Goal: Information Seeking & Learning: Learn about a topic

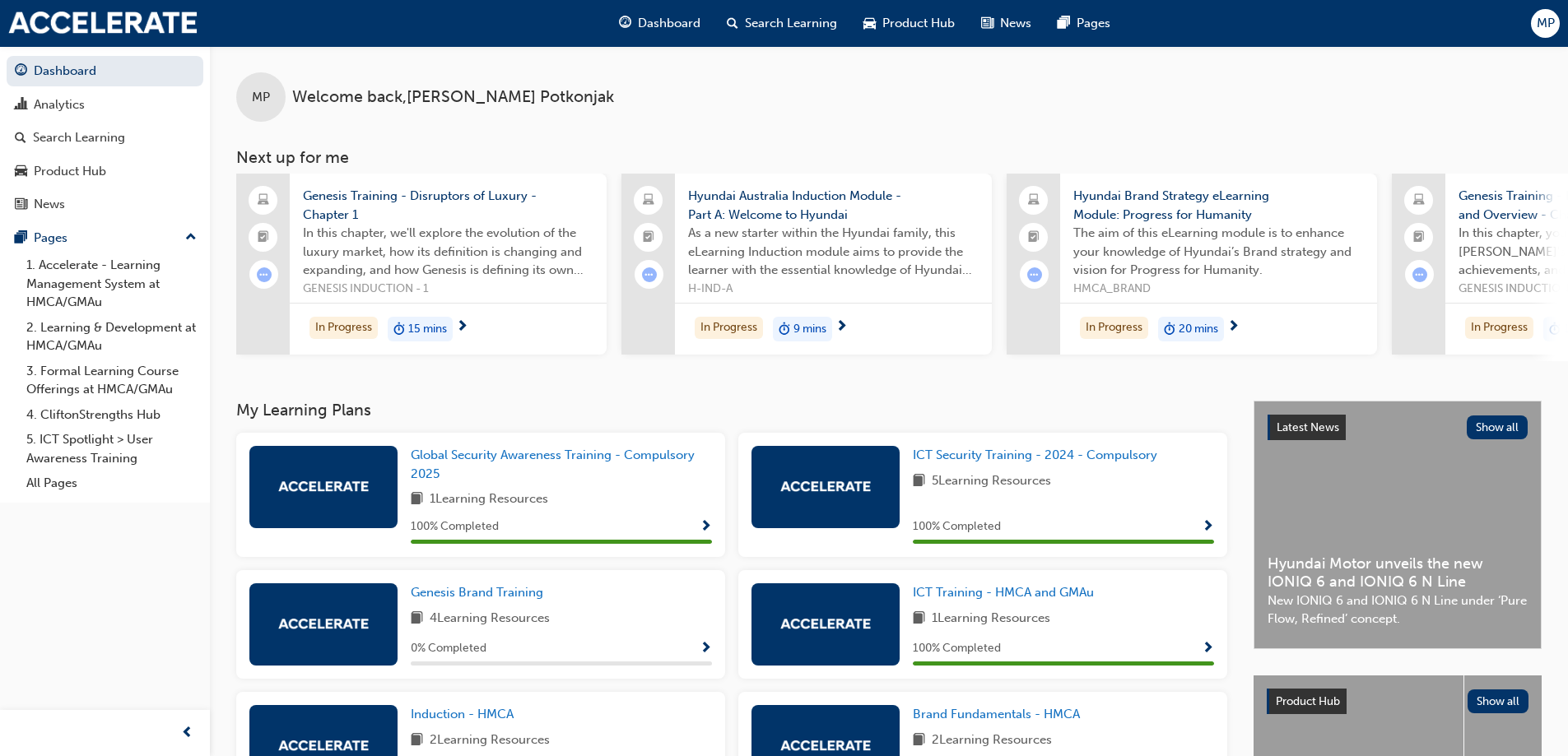
drag, startPoint x: 300, startPoint y: 425, endPoint x: 258, endPoint y: 415, distance: 43.2
click at [293, 420] on h3 "My Learning Plans" at bounding box center [731, 410] width 991 height 19
click at [242, 411] on h3 "My Learning Plans" at bounding box center [731, 410] width 991 height 19
drag, startPoint x: 241, startPoint y: 411, endPoint x: 387, endPoint y: 411, distance: 146.0
click at [387, 411] on h3 "My Learning Plans" at bounding box center [731, 410] width 991 height 19
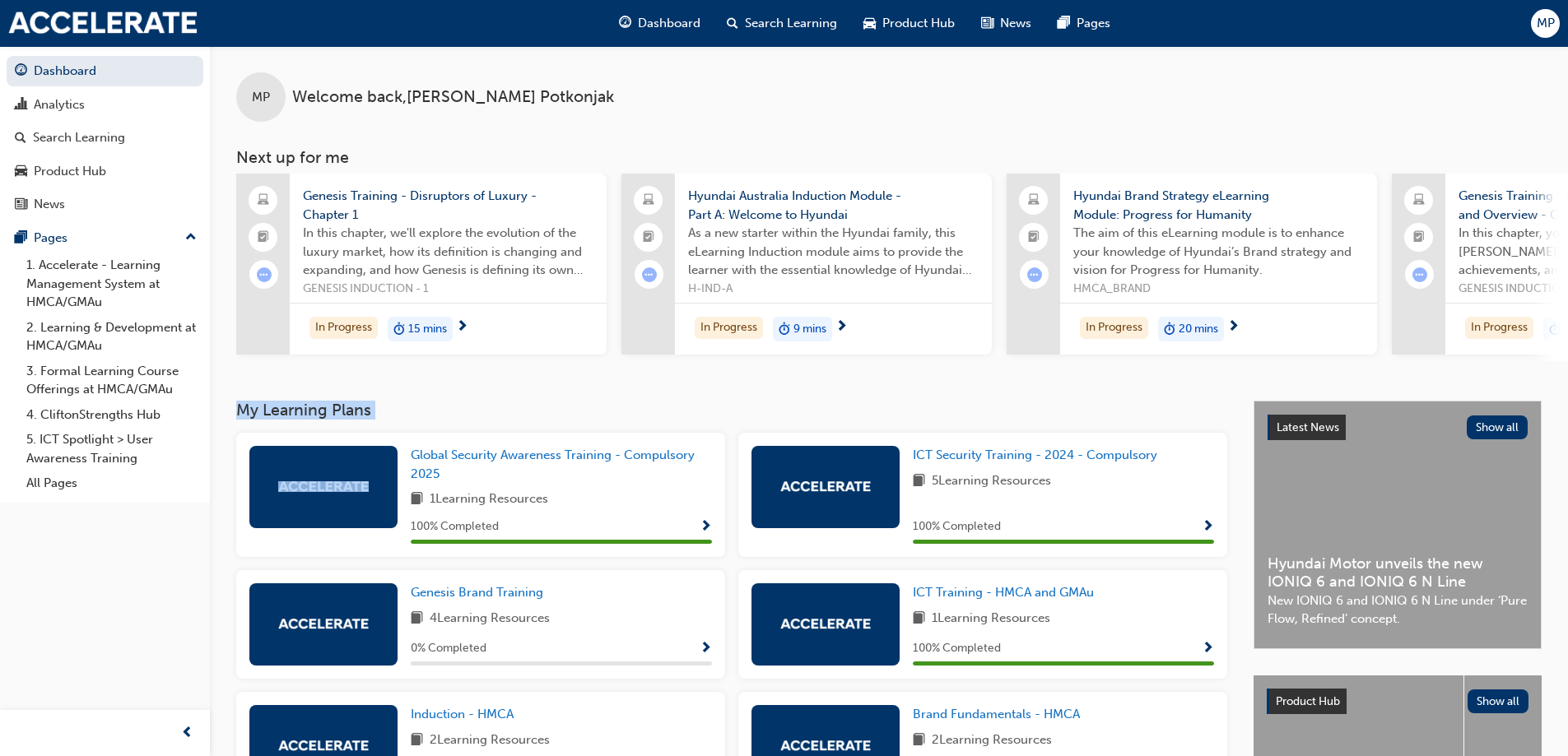
click at [358, 411] on h3 "My Learning Plans" at bounding box center [731, 410] width 991 height 19
drag, startPoint x: 253, startPoint y: 411, endPoint x: 355, endPoint y: 429, distance: 103.6
click at [447, 431] on div "My Learning Plans Global Security Awareness Training - Compulsory 2025 1 Learni…" at bounding box center [744, 607] width 1017 height 413
click at [316, 420] on h3 "My Learning Plans" at bounding box center [731, 410] width 991 height 19
click at [251, 416] on h3 "My Learning Plans" at bounding box center [731, 410] width 991 height 19
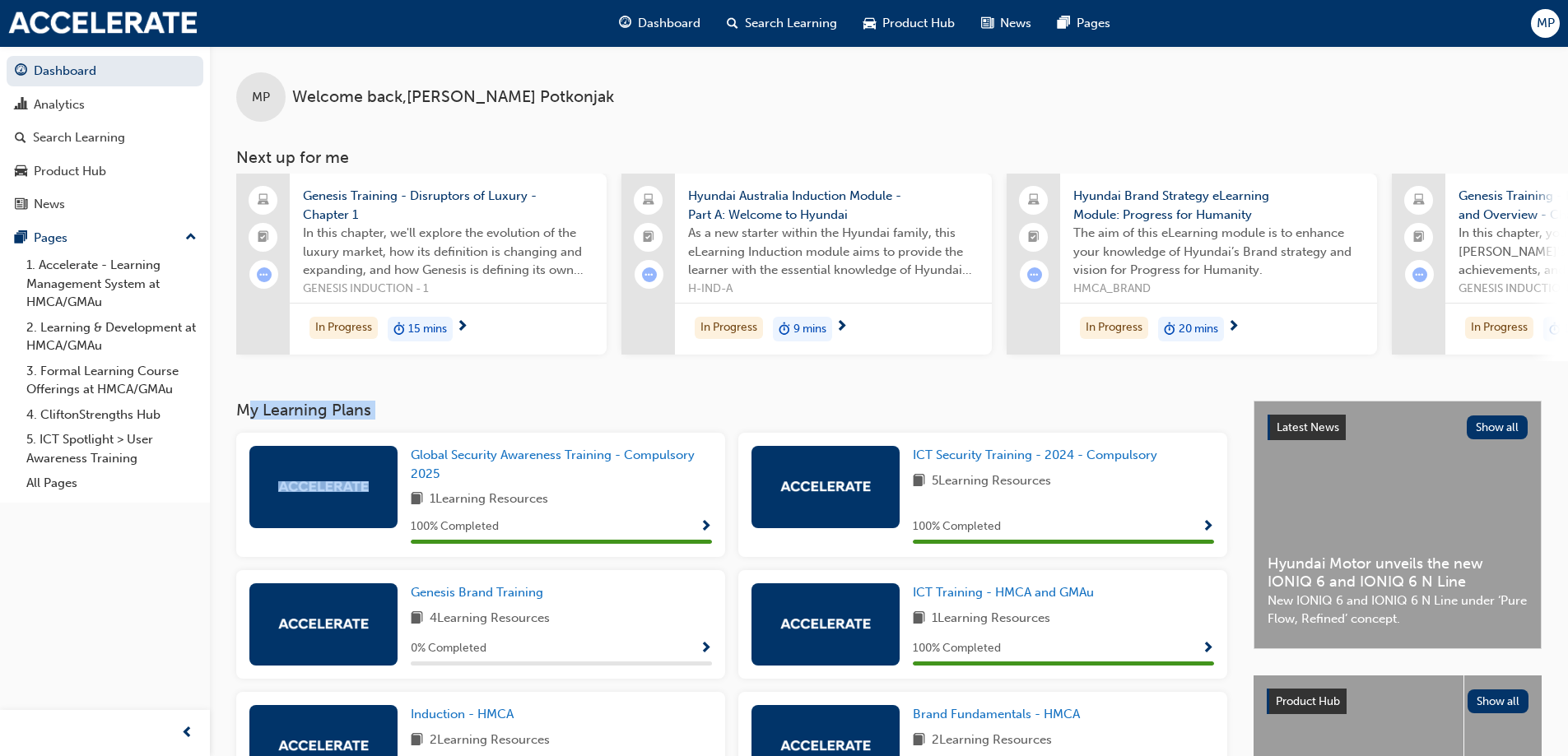
drag, startPoint x: 245, startPoint y: 416, endPoint x: 413, endPoint y: 432, distance: 168.8
click at [414, 432] on div "My Learning Plans Global Security Awareness Training - Compulsory 2025 1 Learni…" at bounding box center [744, 607] width 1017 height 413
click at [316, 420] on h3 "My Learning Plans" at bounding box center [731, 410] width 991 height 19
click at [395, 419] on h3 "My Learning Plans" at bounding box center [731, 410] width 991 height 19
drag, startPoint x: 243, startPoint y: 414, endPoint x: 324, endPoint y: 411, distance: 81.1
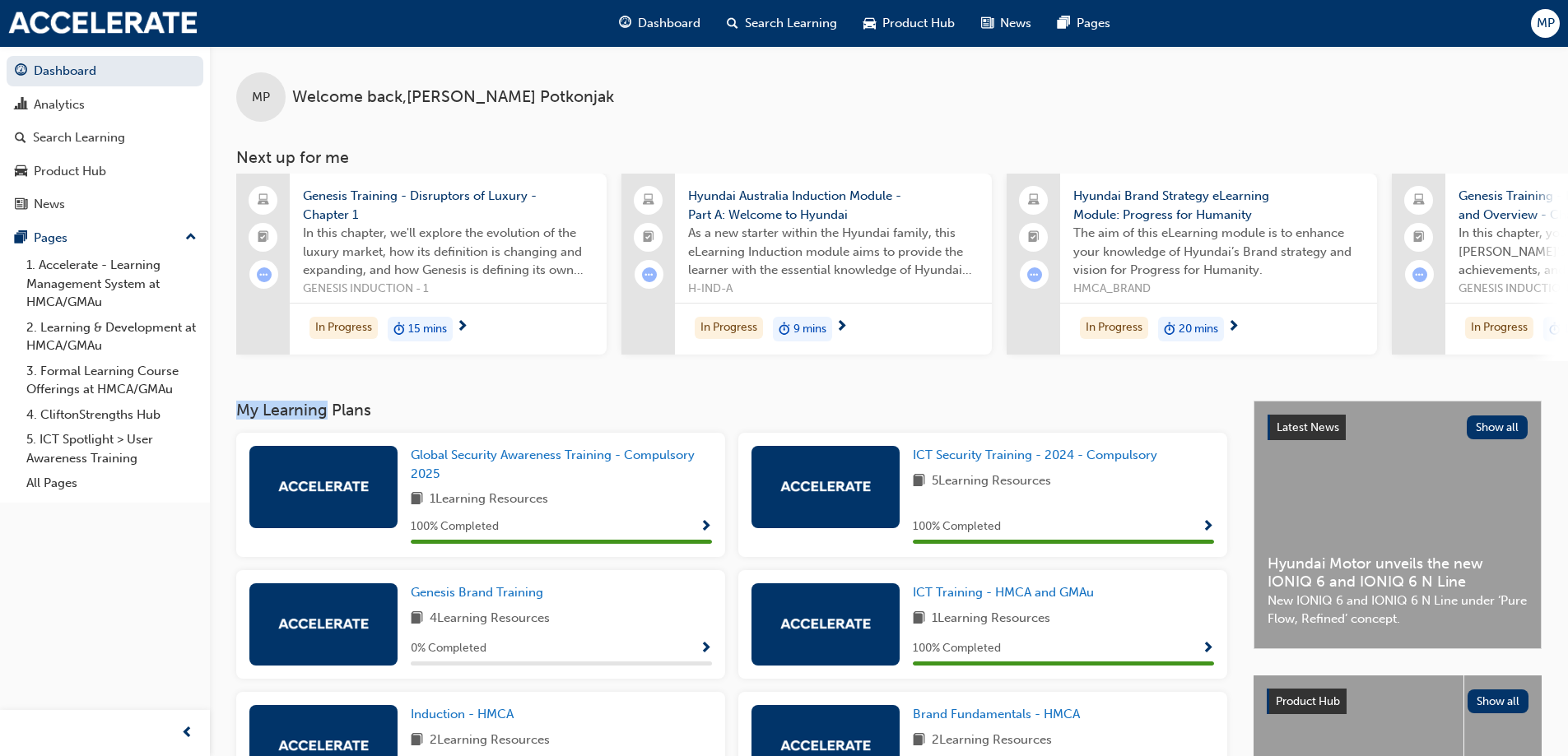
click at [324, 411] on h3 "My Learning Plans" at bounding box center [731, 410] width 991 height 19
click at [371, 416] on h3 "My Learning Plans" at bounding box center [731, 410] width 991 height 19
drag, startPoint x: 381, startPoint y: 422, endPoint x: 253, endPoint y: 414, distance: 128.2
click at [216, 416] on div "My Learning Plans Global Security Awareness Training - Compulsory 2025 1 Learni…" at bounding box center [889, 656] width 1358 height 510
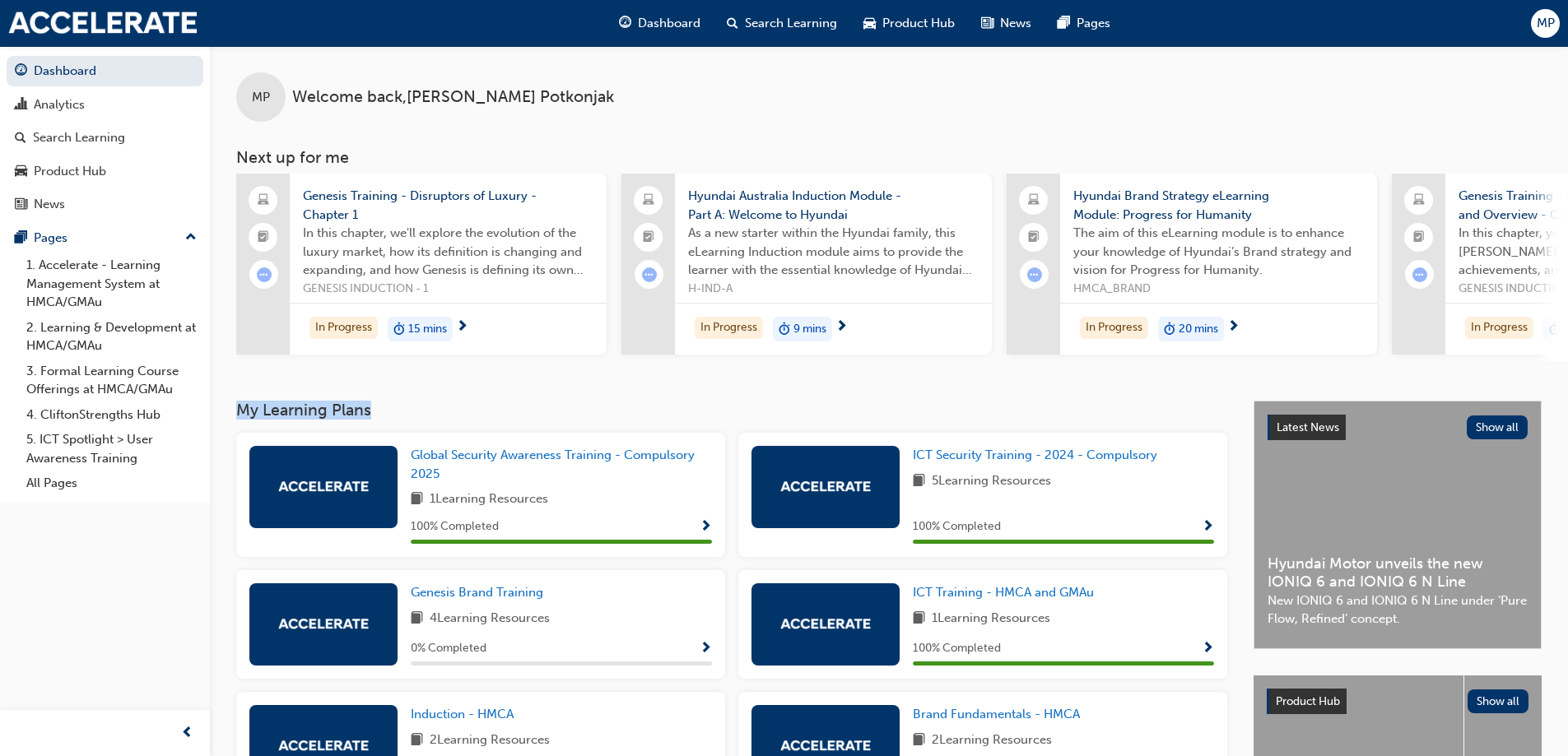
click at [258, 414] on h3 "My Learning Plans" at bounding box center [731, 410] width 991 height 19
drag, startPoint x: 246, startPoint y: 415, endPoint x: 345, endPoint y: 415, distance: 99.0
click at [345, 415] on h3 "My Learning Plans" at bounding box center [731, 410] width 991 height 19
click at [350, 414] on h3 "My Learning Plans" at bounding box center [731, 410] width 991 height 19
drag, startPoint x: 373, startPoint y: 422, endPoint x: 256, endPoint y: 425, distance: 117.0
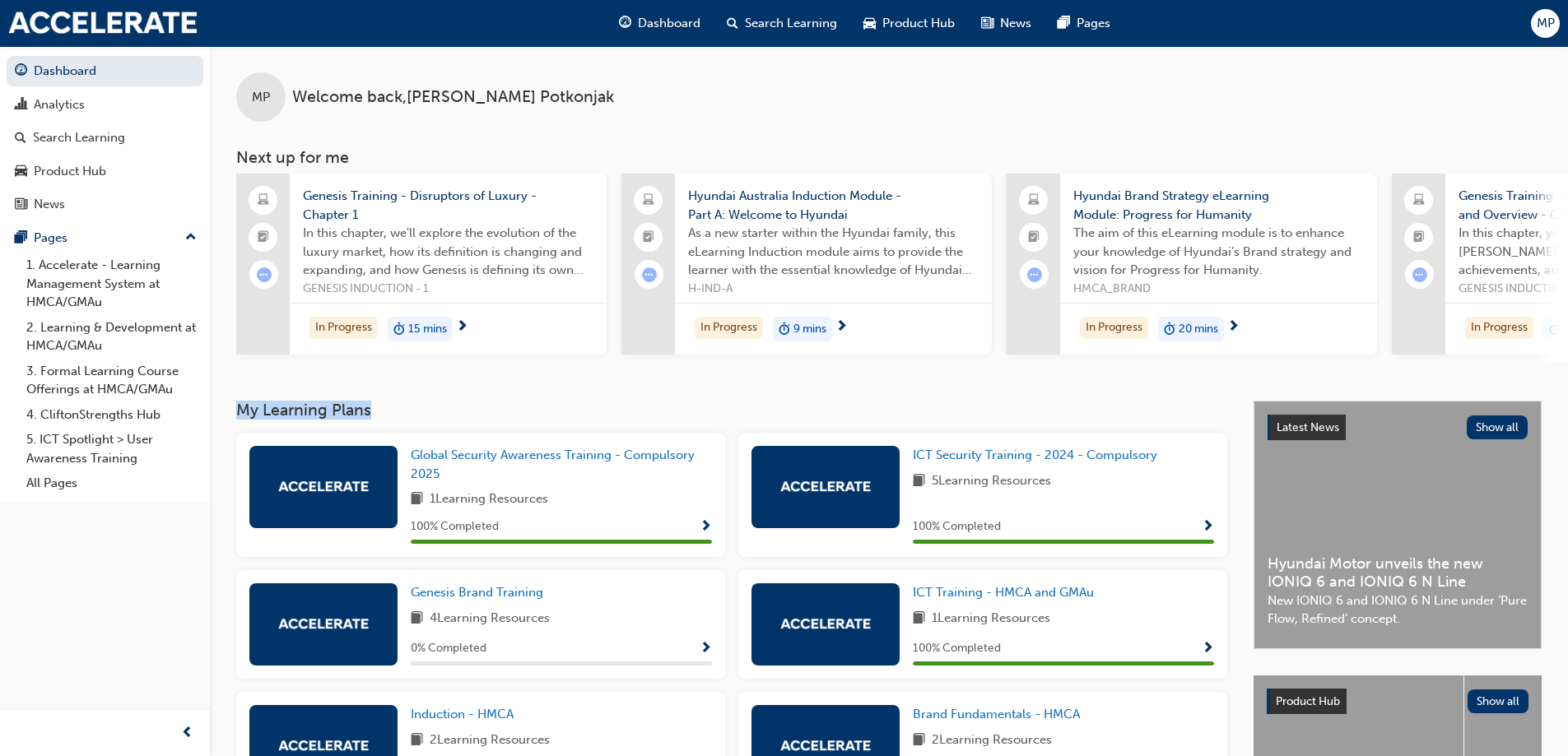
click at [222, 422] on div "My Learning Plans Global Security Awareness Training - Compulsory 2025 1 Learni…" at bounding box center [889, 656] width 1358 height 510
click at [238, 413] on h3 "My Learning Plans" at bounding box center [731, 410] width 991 height 19
drag, startPoint x: 238, startPoint y: 413, endPoint x: 392, endPoint y: 406, distance: 154.2
click at [392, 406] on h3 "My Learning Plans" at bounding box center [731, 410] width 991 height 19
drag, startPoint x: 349, startPoint y: 416, endPoint x: 371, endPoint y: 416, distance: 22.0
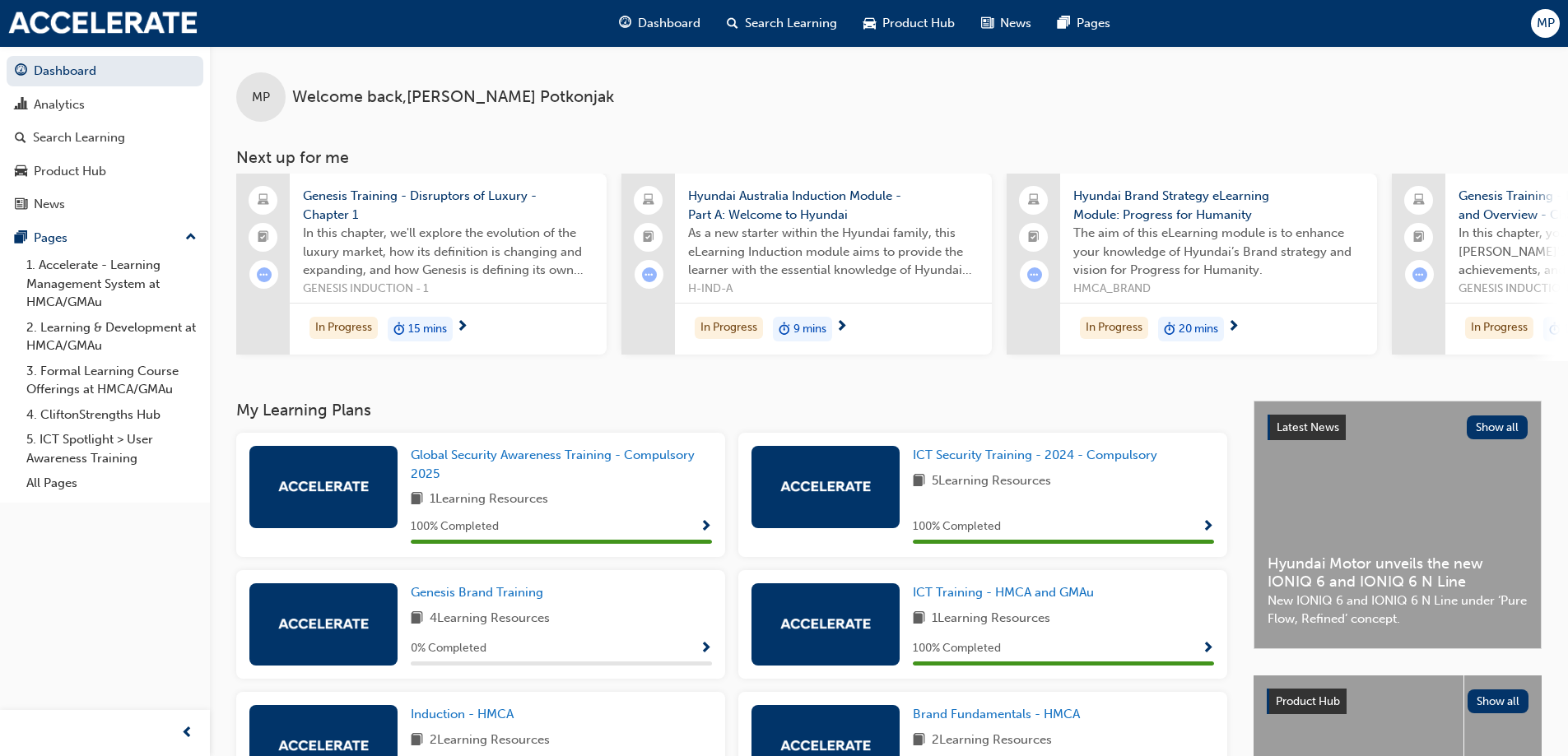
click at [350, 416] on h3 "My Learning Plans" at bounding box center [731, 410] width 991 height 19
drag, startPoint x: 376, startPoint y: 416, endPoint x: 255, endPoint y: 424, distance: 121.3
click at [231, 411] on div "My Learning Plans Global Security Awareness Training - Compulsory 2025 1 Learni…" at bounding box center [889, 656] width 1358 height 510
click at [256, 420] on h3 "My Learning Plans" at bounding box center [731, 410] width 991 height 19
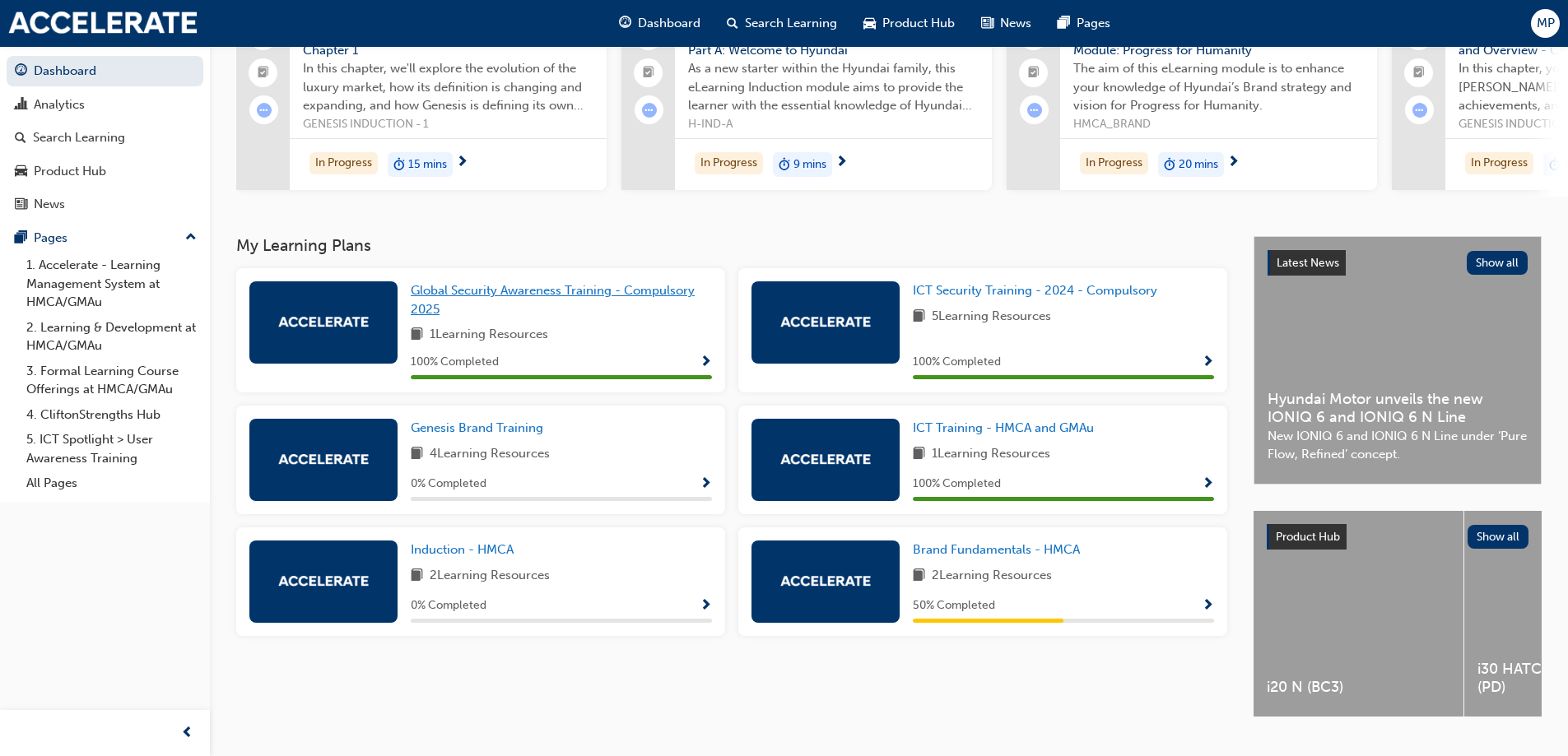
click at [591, 300] on span "Global Security Awareness Training - Compulsory 2025" at bounding box center [553, 300] width 284 height 34
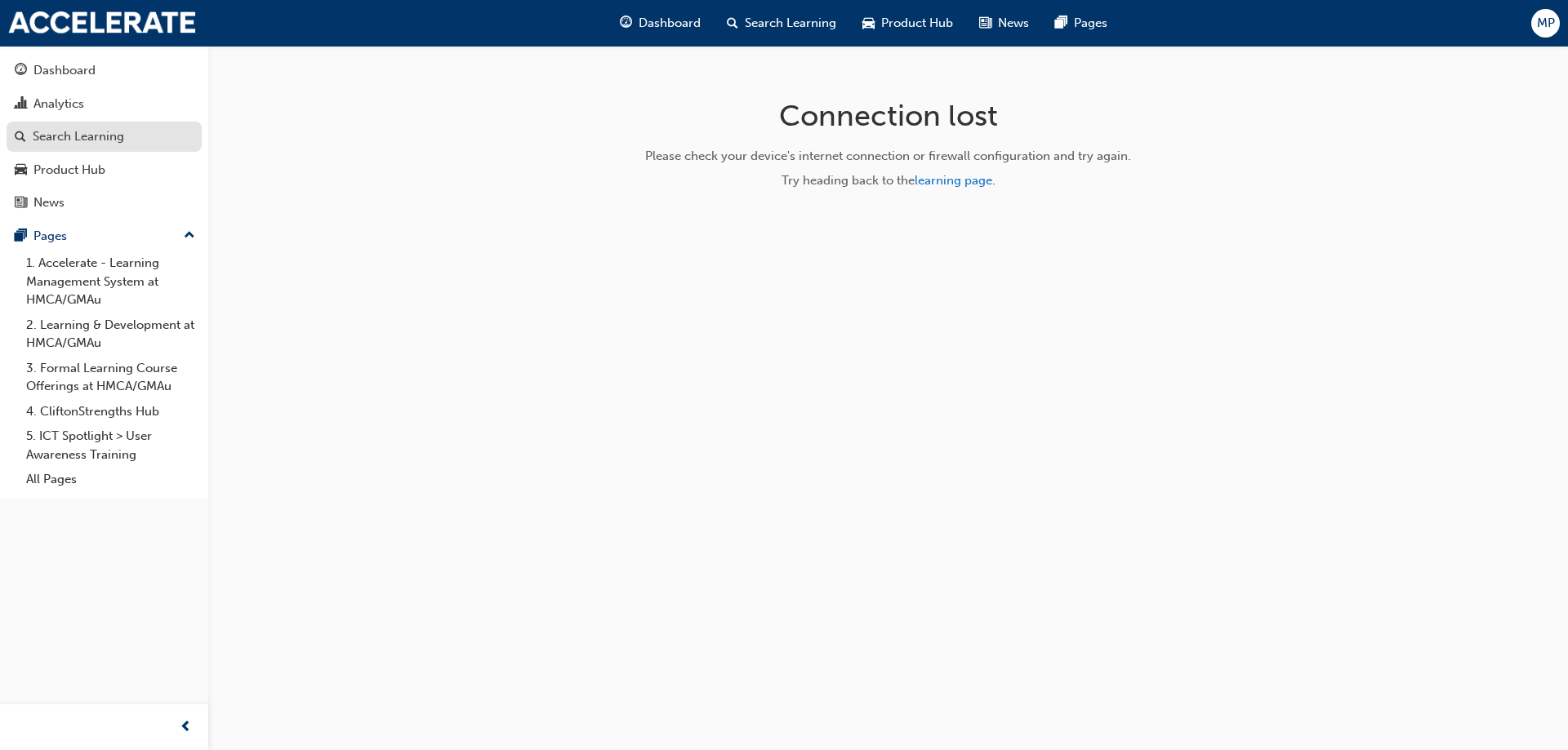
click at [89, 146] on div "Search Learning" at bounding box center [104, 137] width 179 height 21
